Goal: Information Seeking & Learning: Learn about a topic

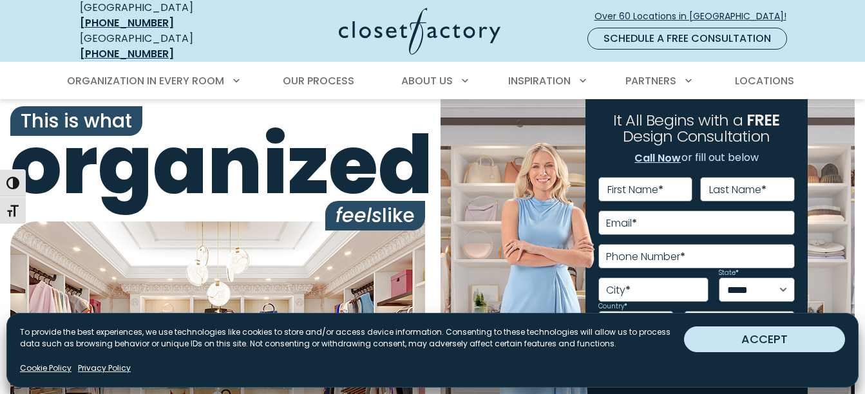
click at [700, 332] on button "ACCEPT" at bounding box center [764, 339] width 161 height 26
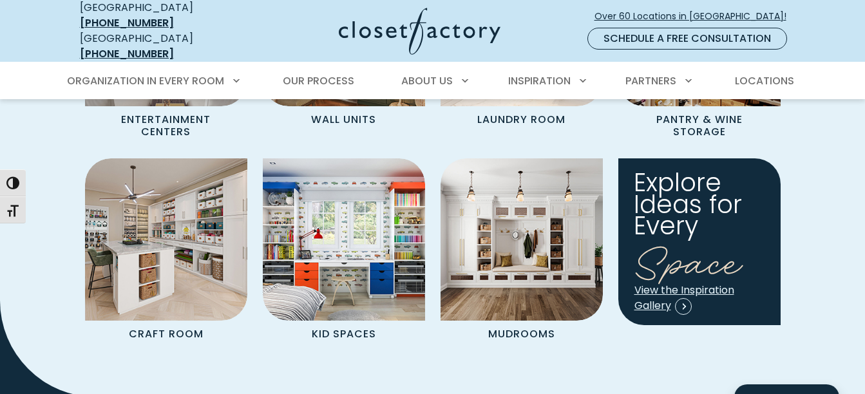
scroll to position [1287, 0]
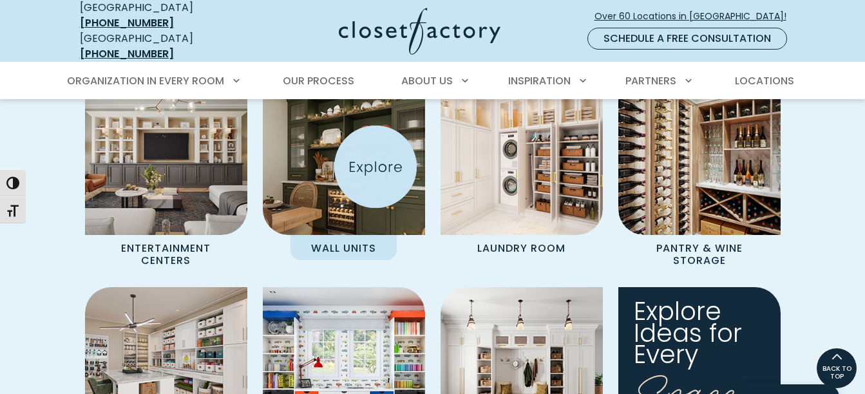
click at [375, 167] on img "Spaces Grid" at bounding box center [343, 154] width 178 height 178
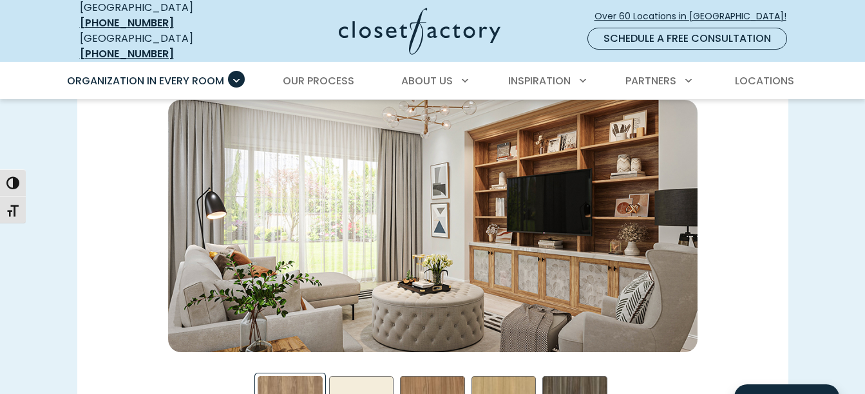
scroll to position [1931, 0]
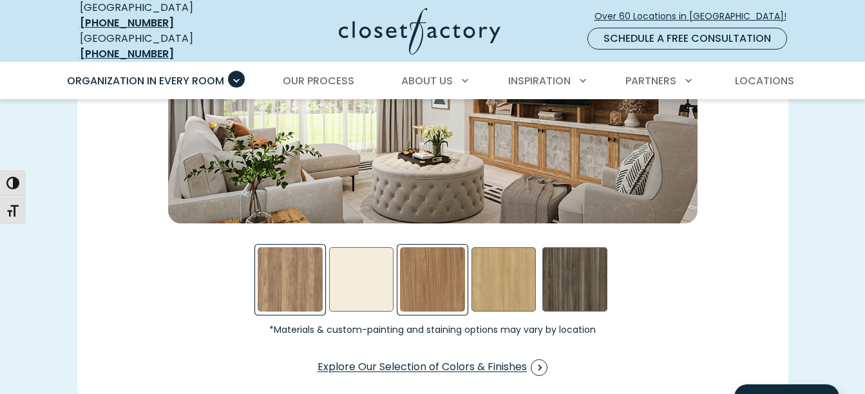
click at [427, 280] on div "Nutmeg Swatch" at bounding box center [432, 279] width 65 height 65
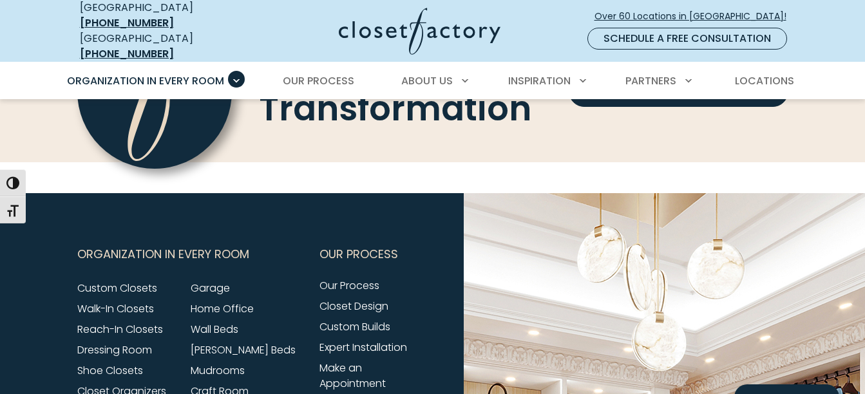
scroll to position [3991, 0]
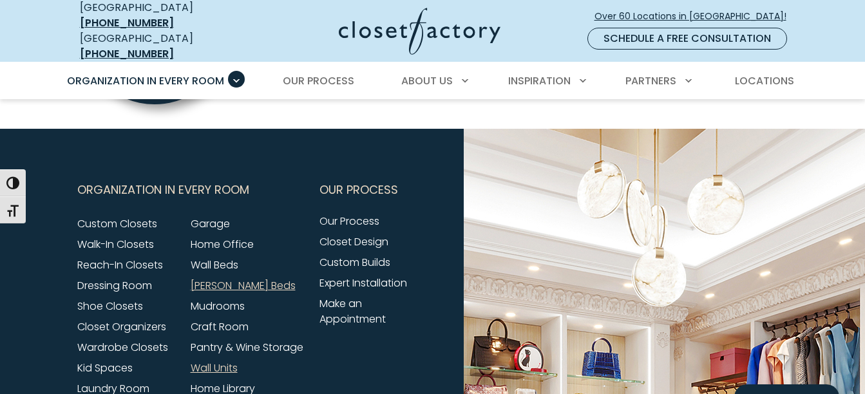
click at [225, 292] on link "[PERSON_NAME] Beds" at bounding box center [243, 285] width 105 height 15
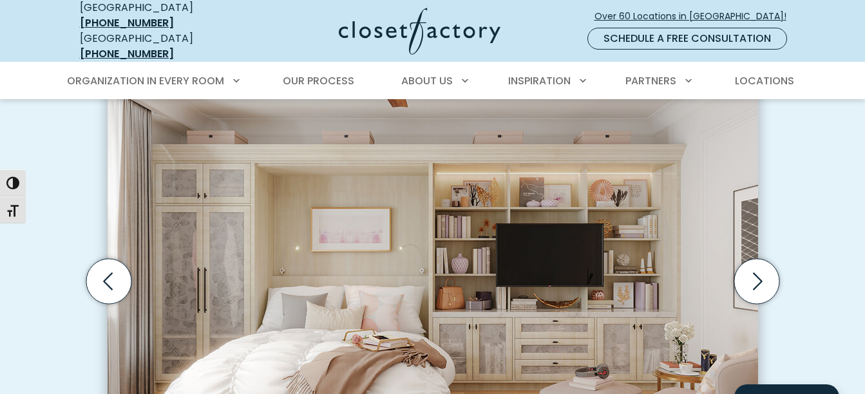
scroll to position [451, 0]
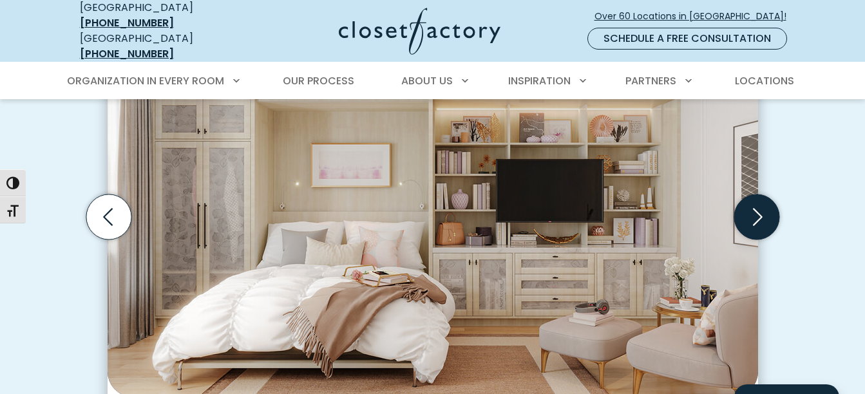
click at [753, 204] on icon "Next slide" at bounding box center [755, 216] width 45 height 45
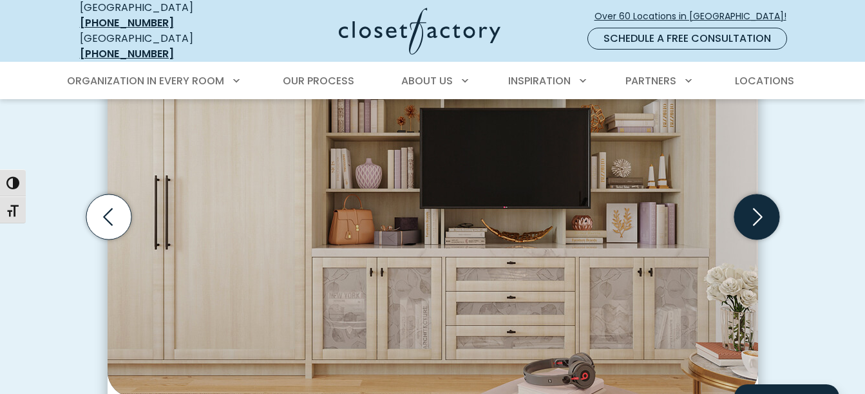
click at [753, 205] on icon "Next slide" at bounding box center [755, 216] width 45 height 45
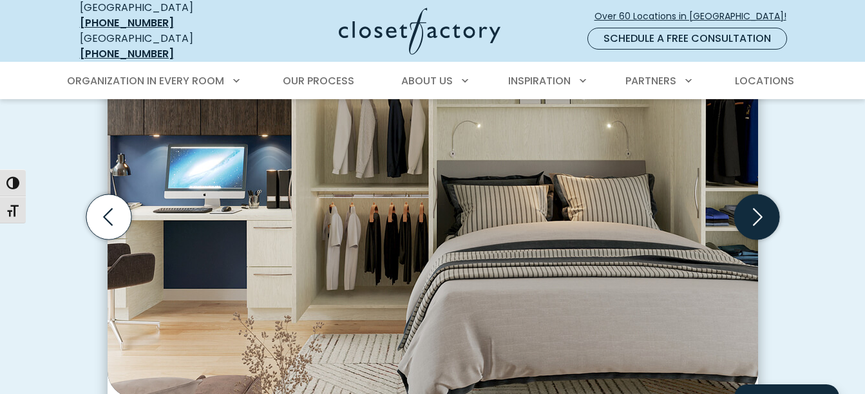
click at [761, 208] on icon "Next slide" at bounding box center [755, 216] width 45 height 45
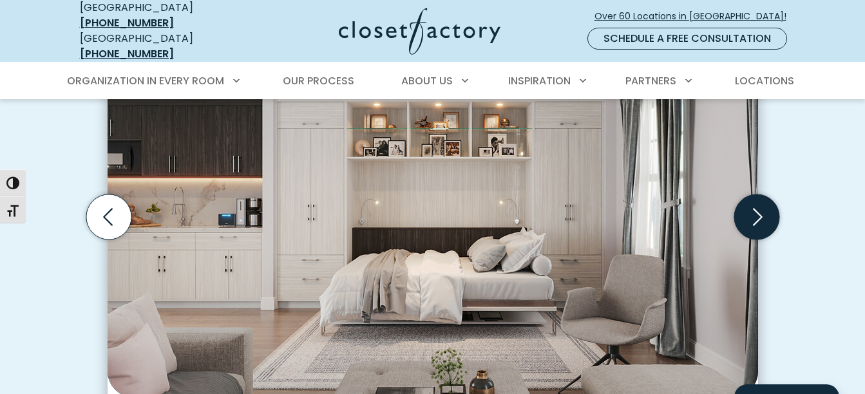
click at [761, 208] on icon "Next slide" at bounding box center [755, 216] width 45 height 45
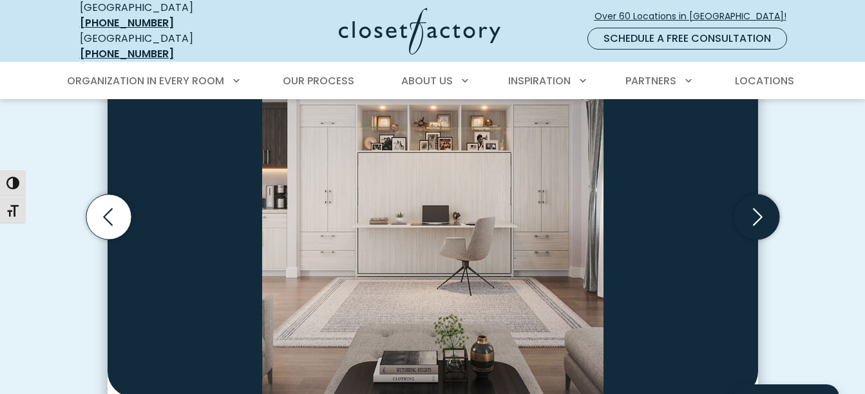
click at [761, 208] on icon "Next slide" at bounding box center [755, 216] width 45 height 45
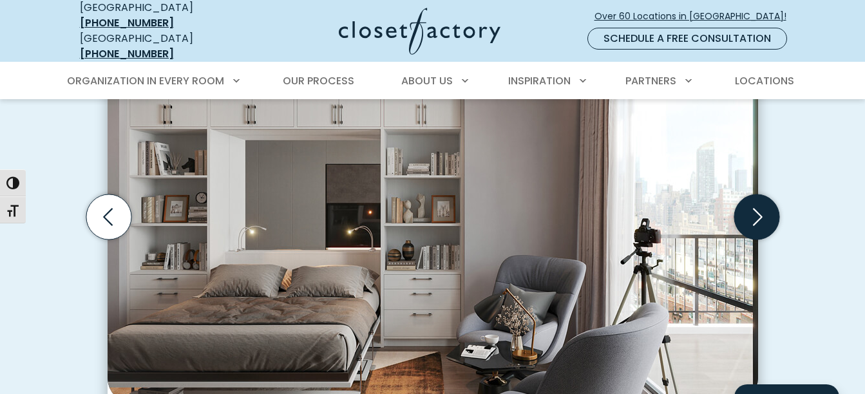
click at [761, 208] on icon "Next slide" at bounding box center [758, 216] width 10 height 17
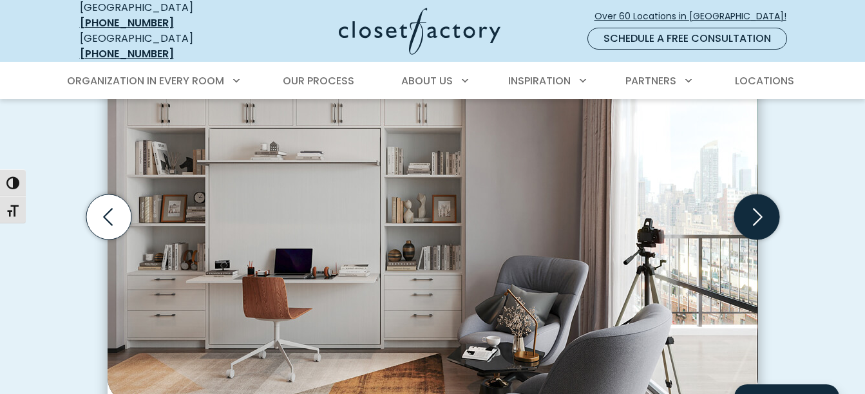
click at [756, 203] on icon "Next slide" at bounding box center [755, 216] width 45 height 45
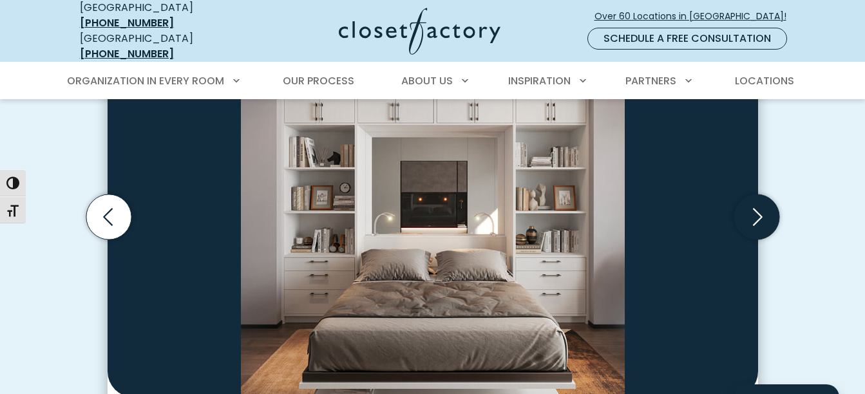
click at [756, 204] on icon "Next slide" at bounding box center [755, 216] width 45 height 45
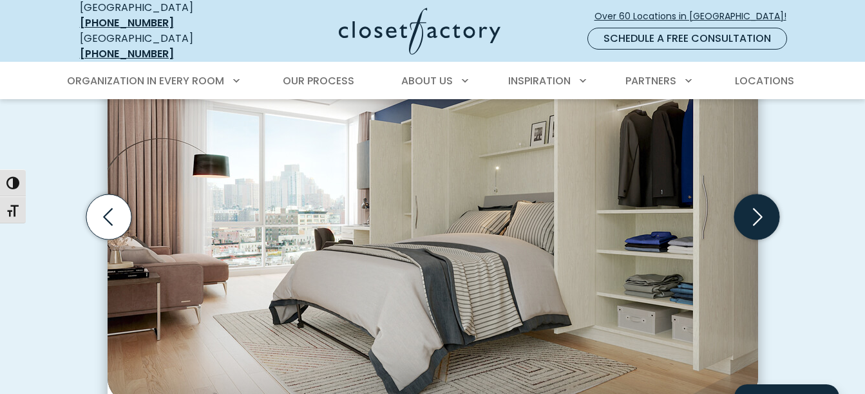
click at [756, 204] on icon "Next slide" at bounding box center [755, 216] width 45 height 45
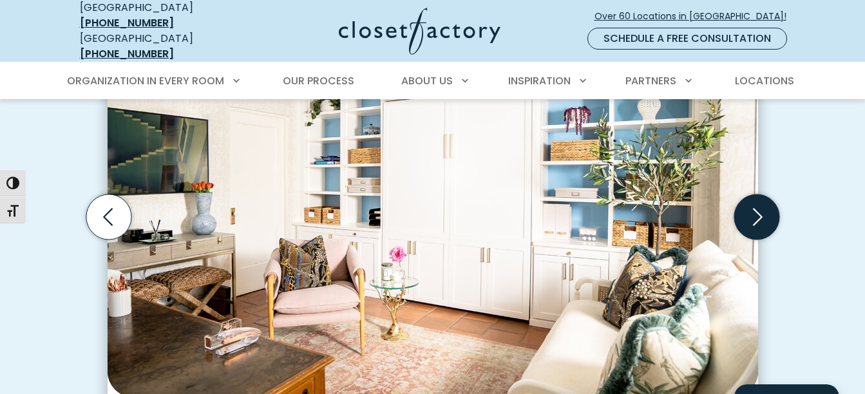
click at [758, 208] on icon "Next slide" at bounding box center [758, 216] width 10 height 17
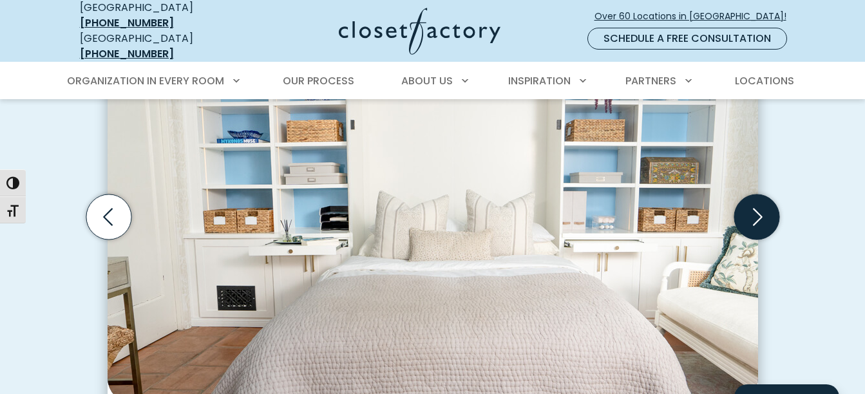
click at [758, 208] on icon "Next slide" at bounding box center [758, 216] width 10 height 17
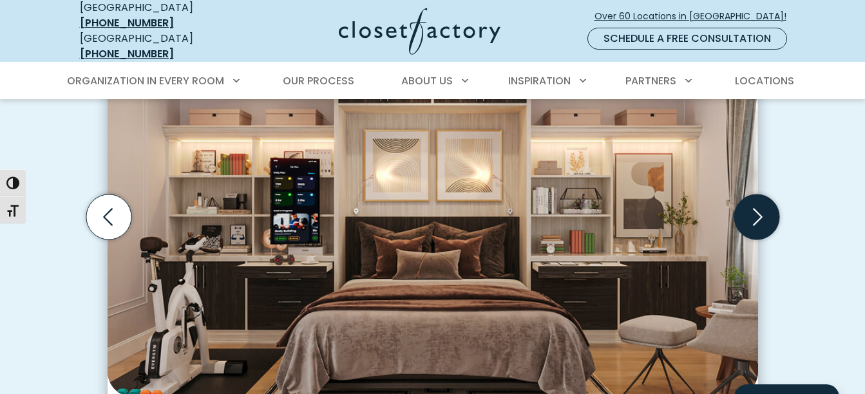
click at [758, 208] on icon "Next slide" at bounding box center [758, 216] width 10 height 17
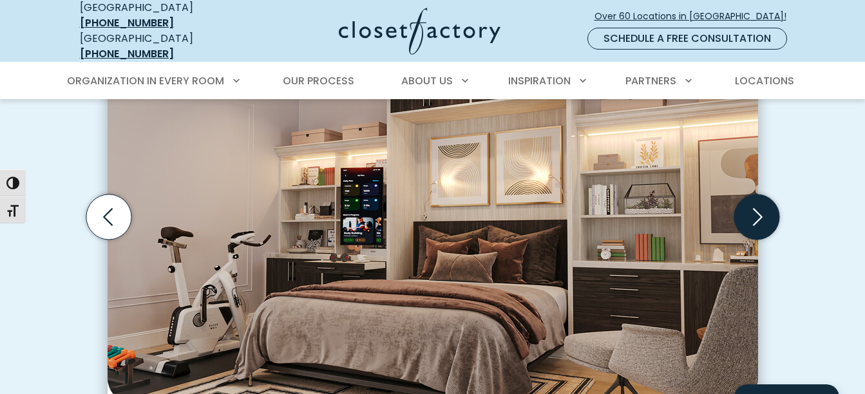
click at [758, 208] on icon "Next slide" at bounding box center [758, 216] width 10 height 17
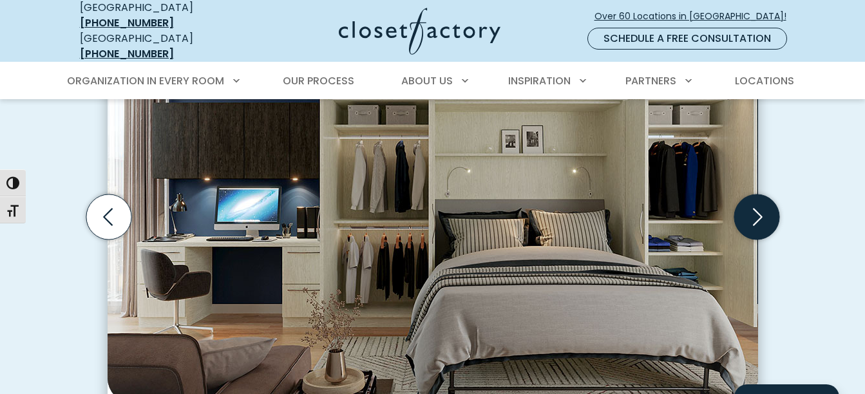
click at [758, 208] on icon "Next slide" at bounding box center [758, 216] width 10 height 17
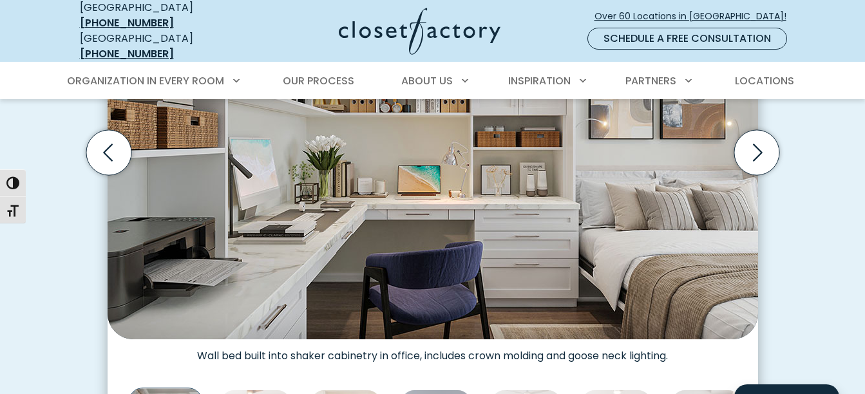
scroll to position [579, 0]
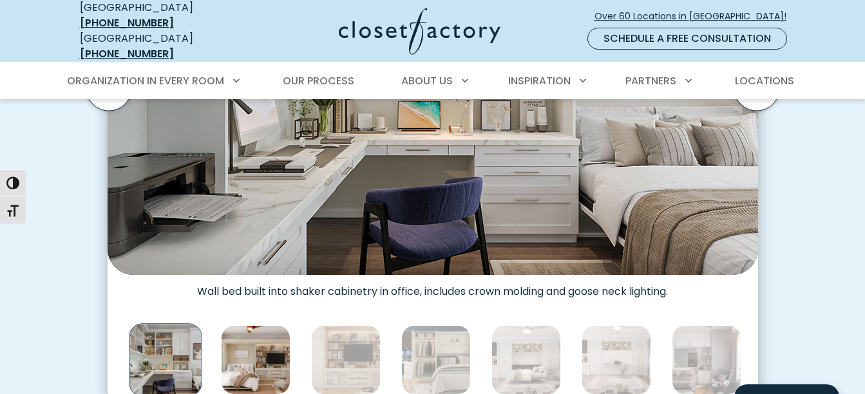
click at [249, 342] on img "Thumbnail Gallery" at bounding box center [256, 360] width 70 height 70
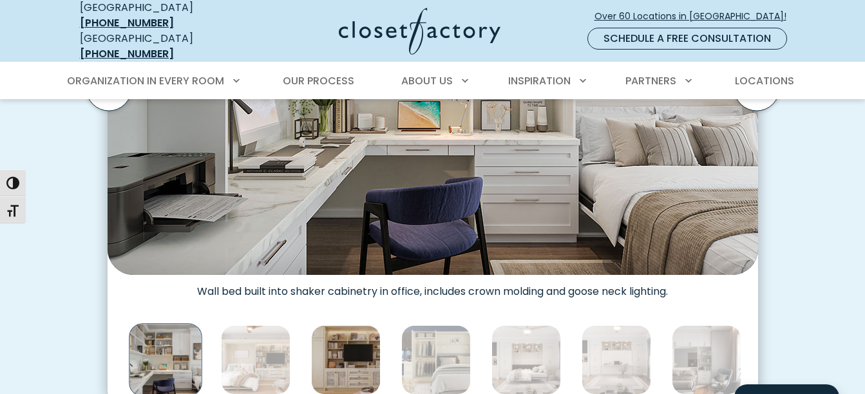
click at [361, 354] on img "Thumbnail Gallery" at bounding box center [346, 360] width 70 height 70
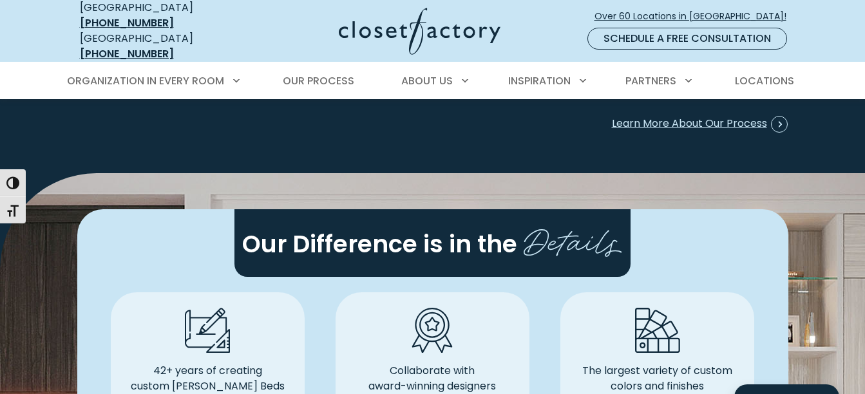
scroll to position [3605, 0]
